Goal: Transaction & Acquisition: Purchase product/service

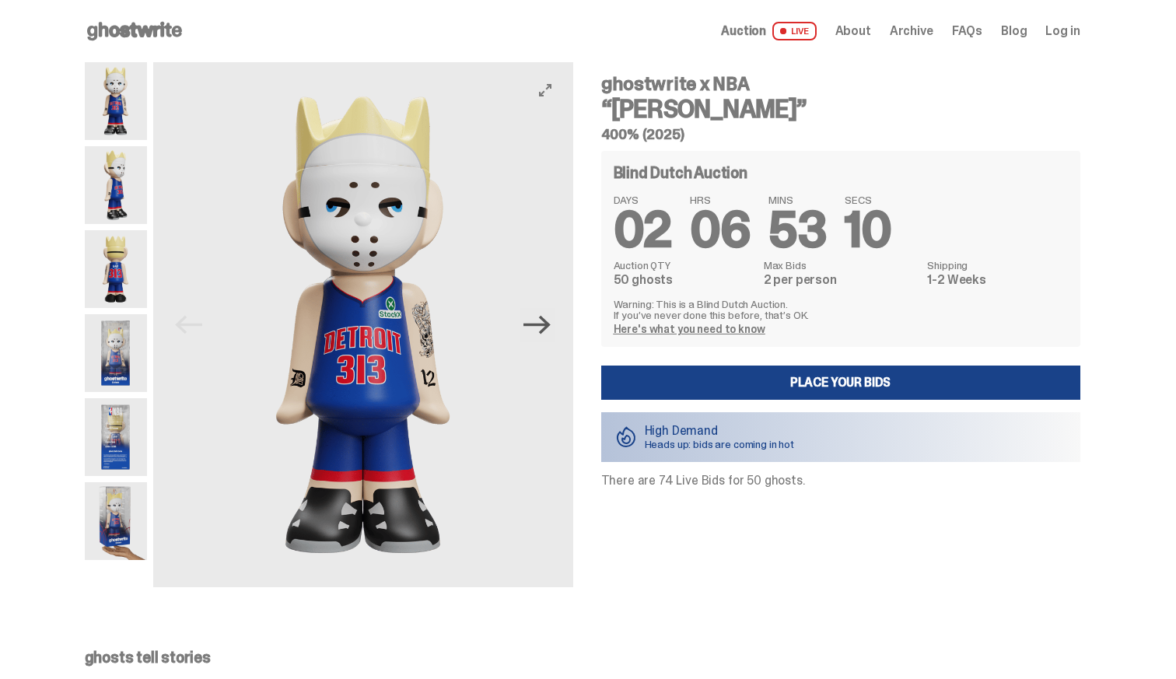
click at [545, 324] on icon "Next" at bounding box center [536, 325] width 27 height 19
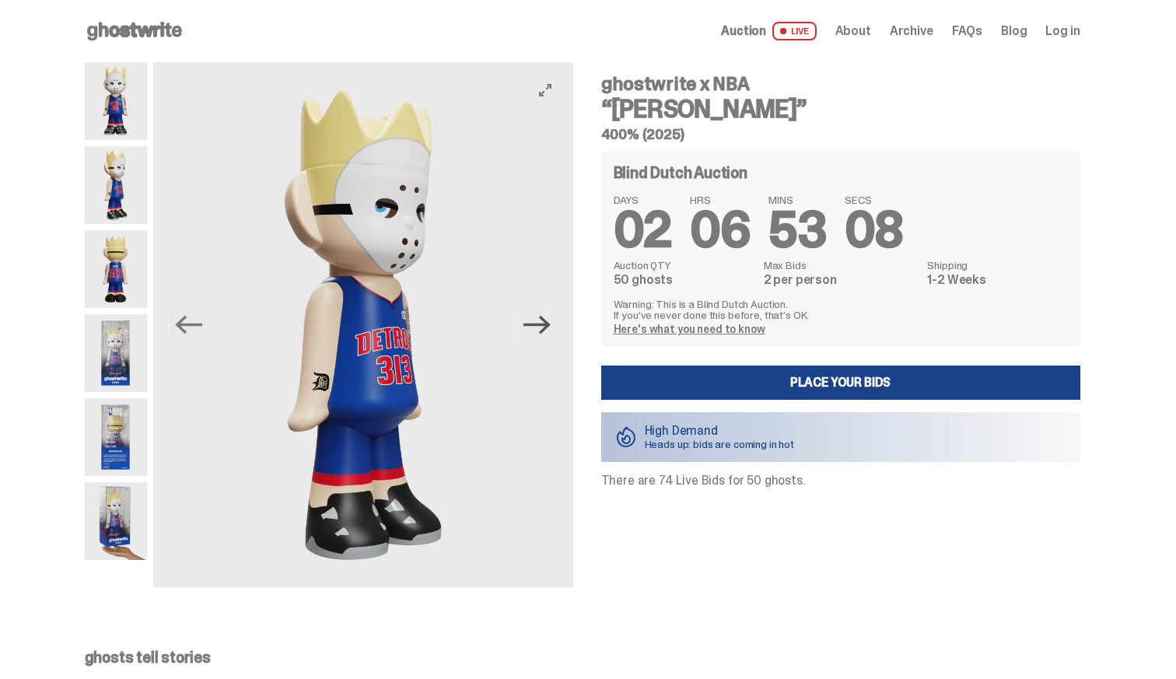
click at [545, 324] on icon "Next" at bounding box center [536, 325] width 27 height 19
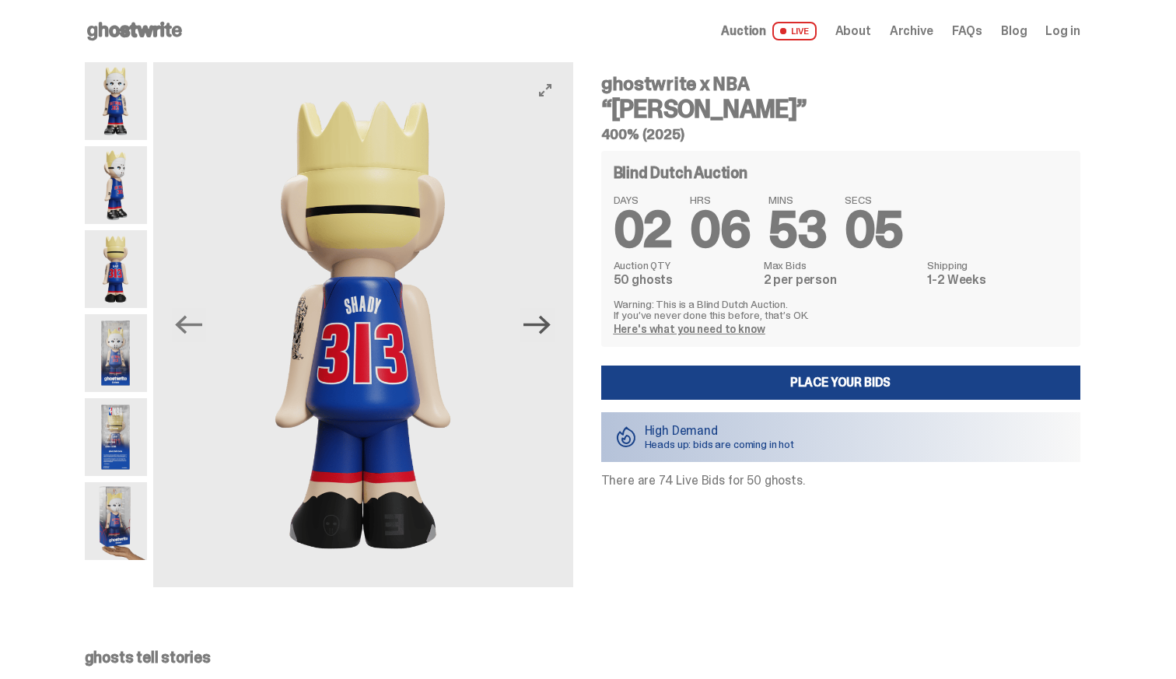
click at [545, 324] on icon "Next" at bounding box center [536, 325] width 27 height 19
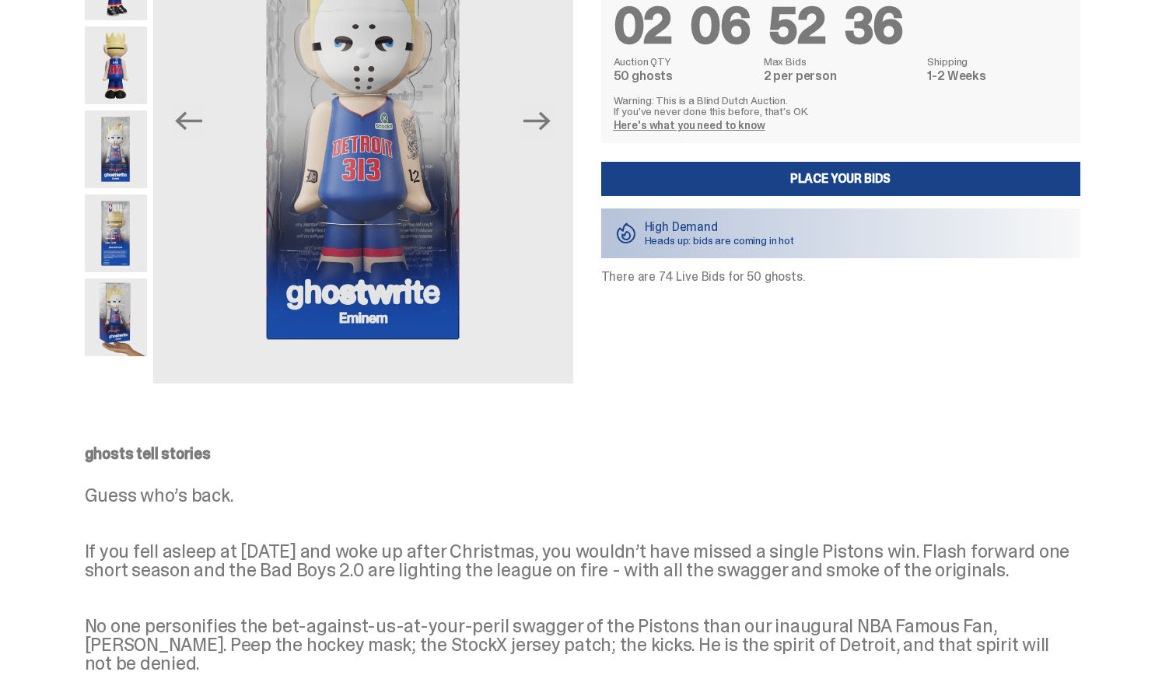
scroll to position [177, 0]
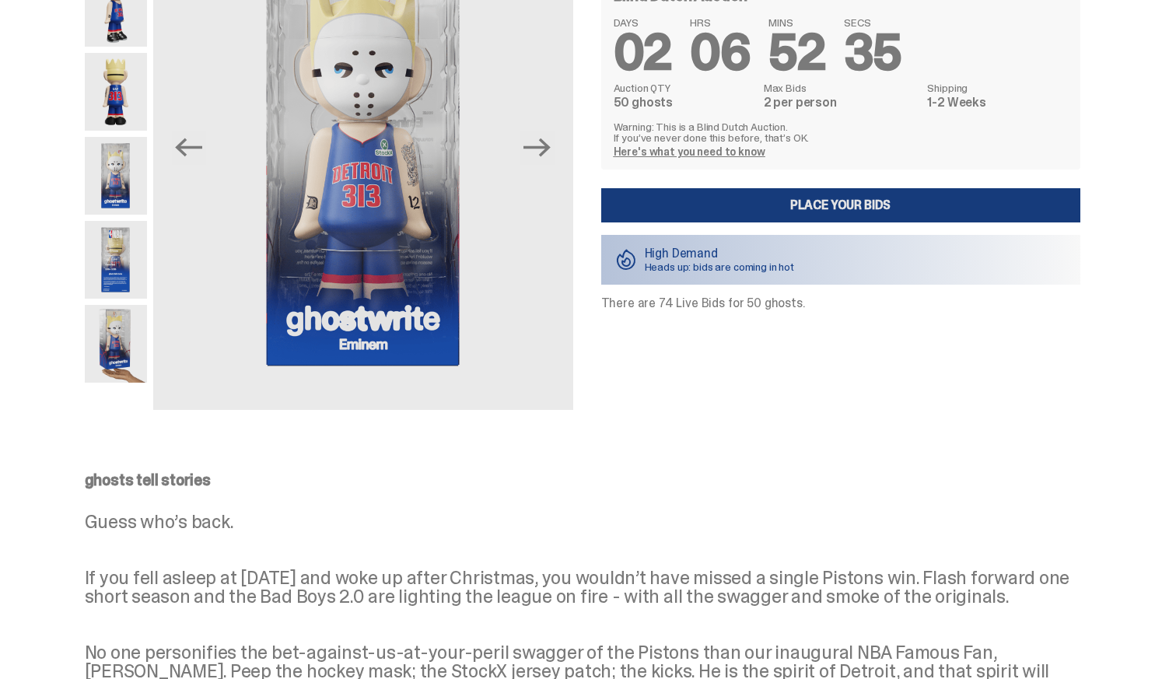
click at [745, 205] on link "Place your Bids" at bounding box center [840, 205] width 479 height 34
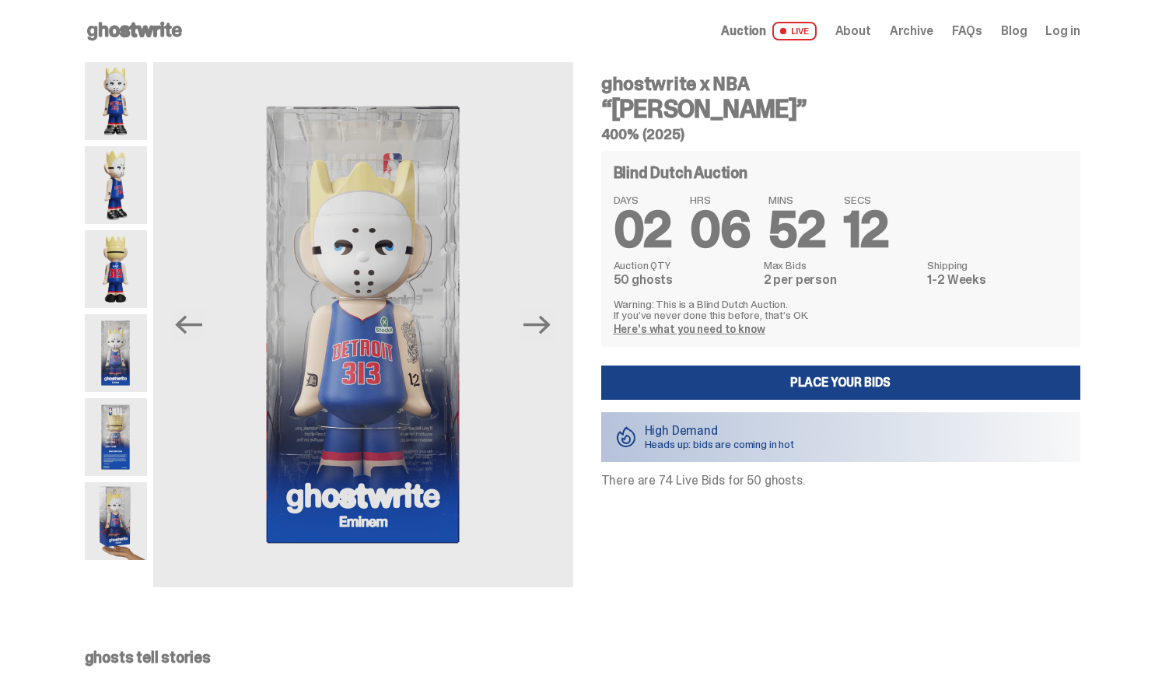
click at [119, 523] on img at bounding box center [116, 521] width 62 height 78
